Goal: Information Seeking & Learning: Check status

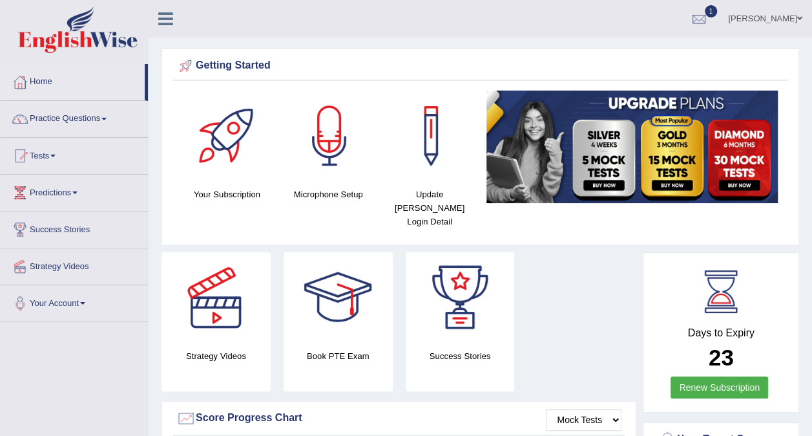
click at [723, 69] on div "Getting Started" at bounding box center [480, 65] width 608 height 19
click at [689, 27] on div at bounding box center [698, 19] width 19 height 19
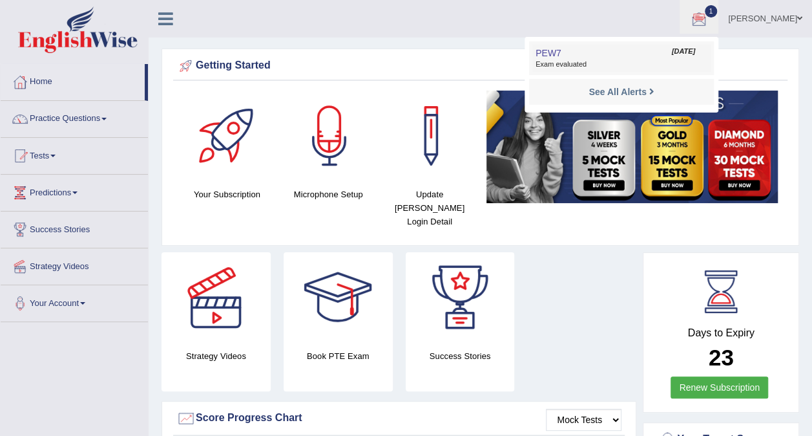
click at [593, 61] on span "Exam evaluated" at bounding box center [622, 64] width 172 height 10
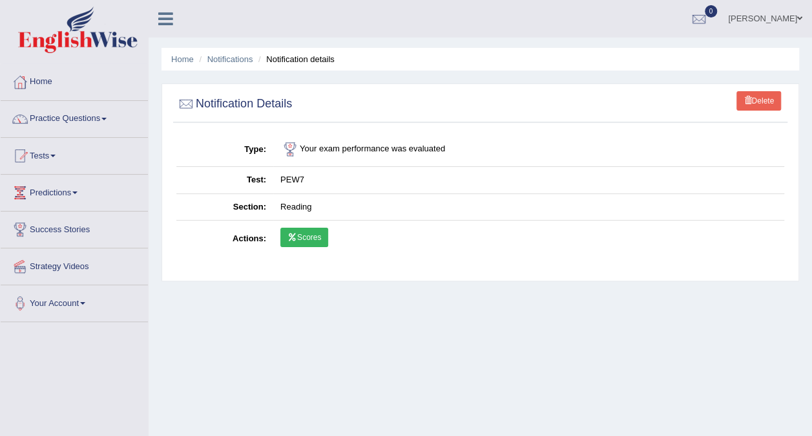
click at [292, 243] on link "Scores" at bounding box center [304, 236] width 48 height 19
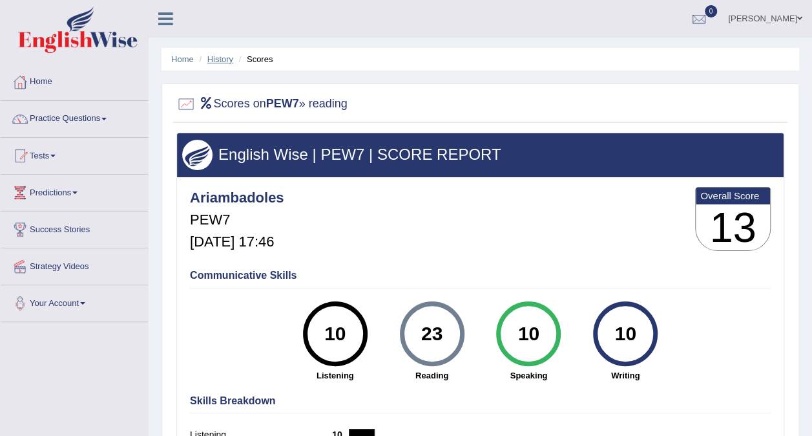
click at [220, 61] on link "History" at bounding box center [220, 59] width 26 height 10
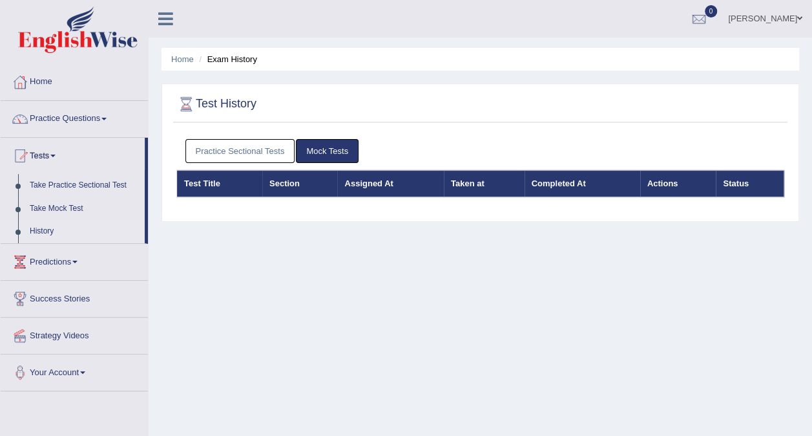
click at [264, 151] on link "Practice Sectional Tests" at bounding box center [240, 151] width 110 height 24
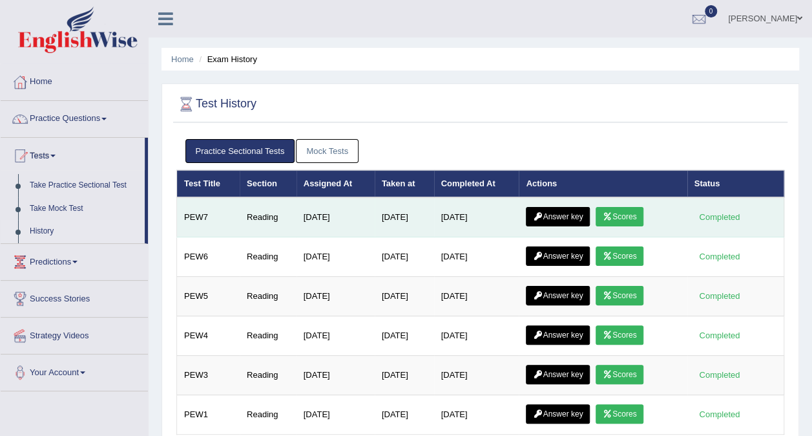
click at [540, 216] on icon at bounding box center [538, 217] width 10 height 8
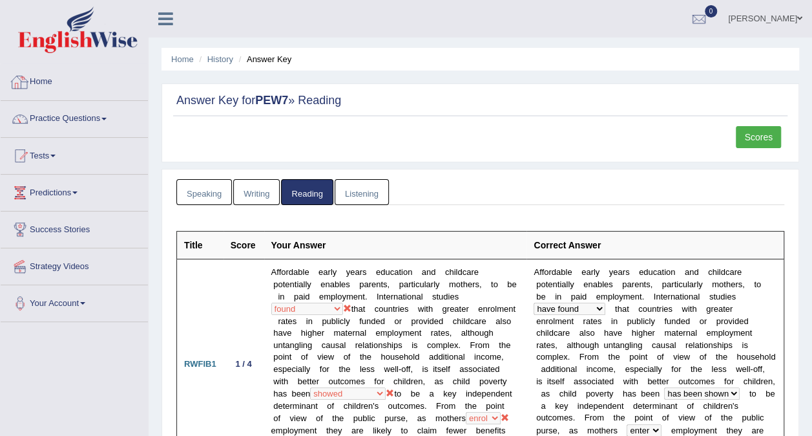
click at [47, 85] on link "Home" at bounding box center [74, 80] width 147 height 32
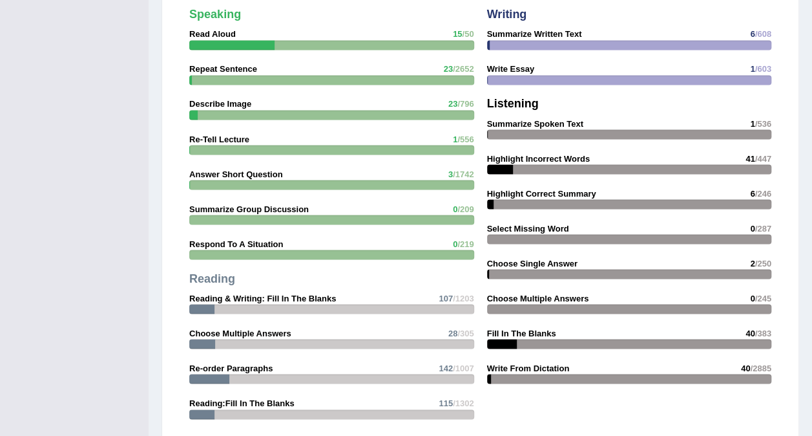
scroll to position [1615, 0]
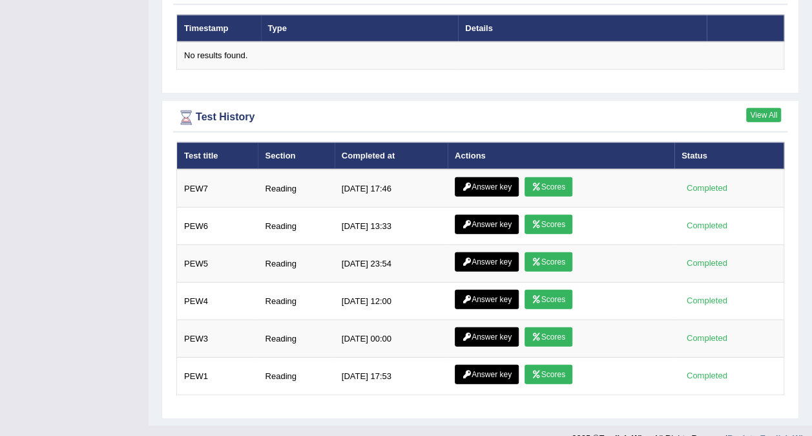
click at [770, 108] on link "View All" at bounding box center [763, 115] width 35 height 14
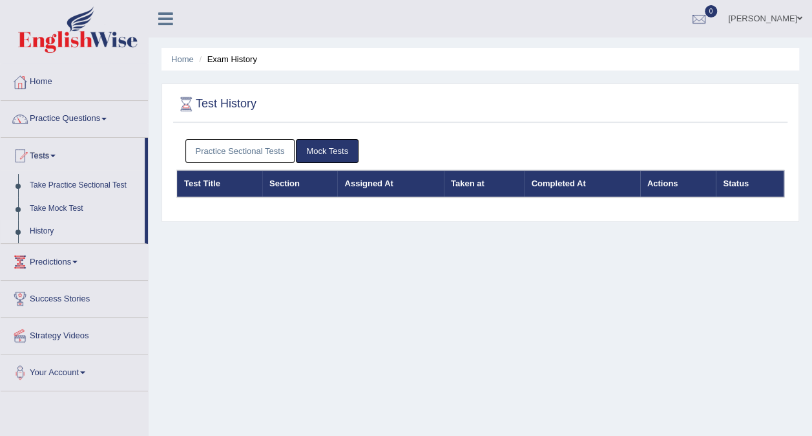
click at [257, 150] on link "Practice Sectional Tests" at bounding box center [240, 151] width 110 height 24
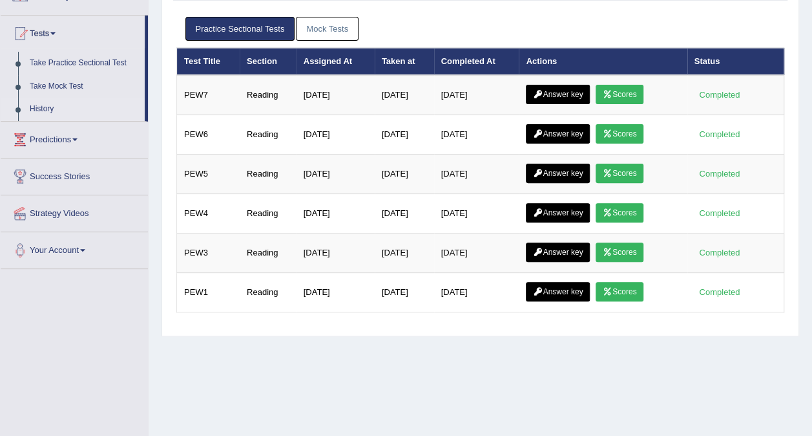
scroll to position [114, 0]
